Goal: Transaction & Acquisition: Book appointment/travel/reservation

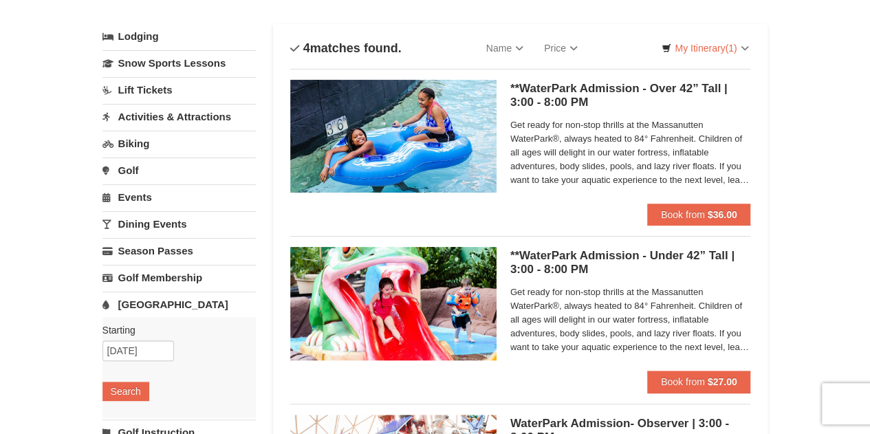
click at [183, 115] on link "Activities & Attractions" at bounding box center [179, 116] width 153 height 25
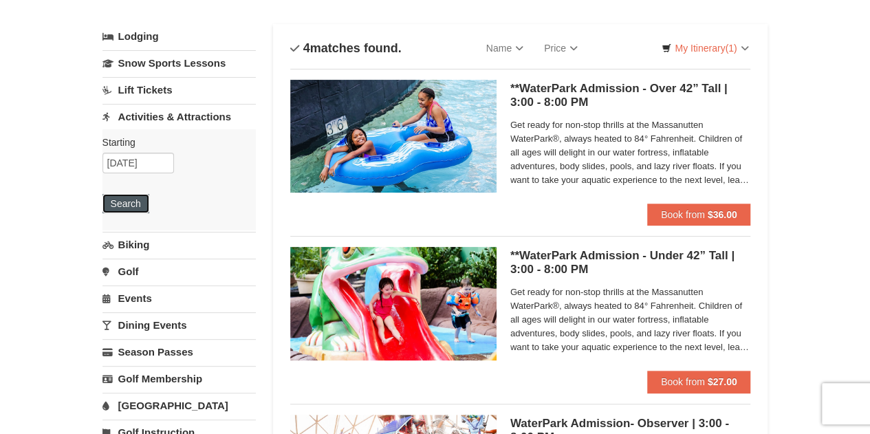
click at [131, 207] on button "Search" at bounding box center [126, 203] width 47 height 19
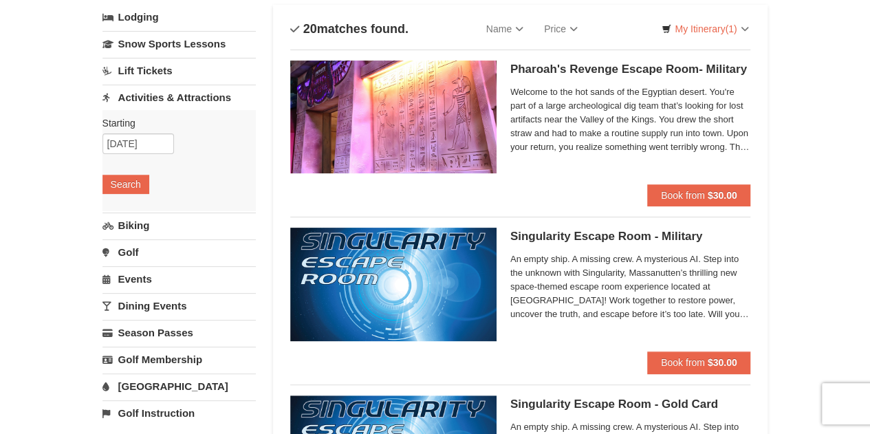
scroll to position [69, 0]
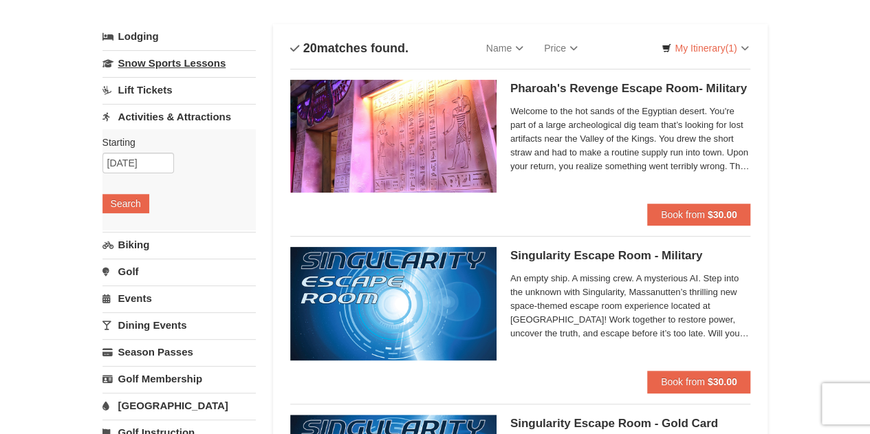
click at [165, 56] on link "Snow Sports Lessons" at bounding box center [179, 62] width 153 height 25
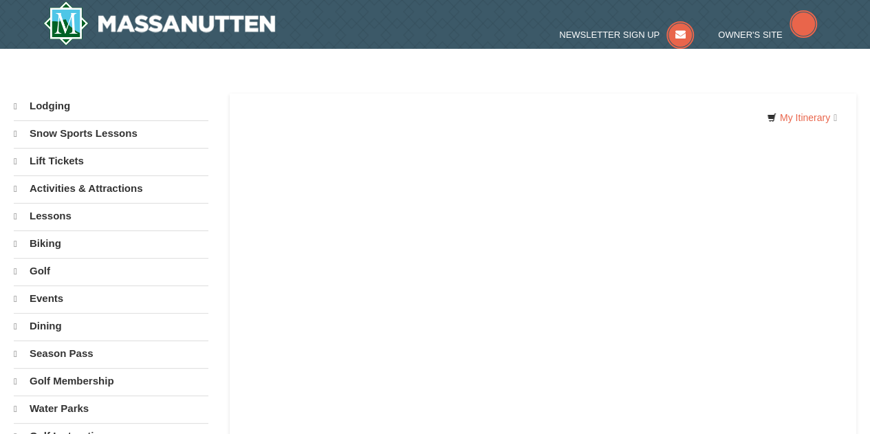
select select "10"
